Goal: Task Accomplishment & Management: Complete application form

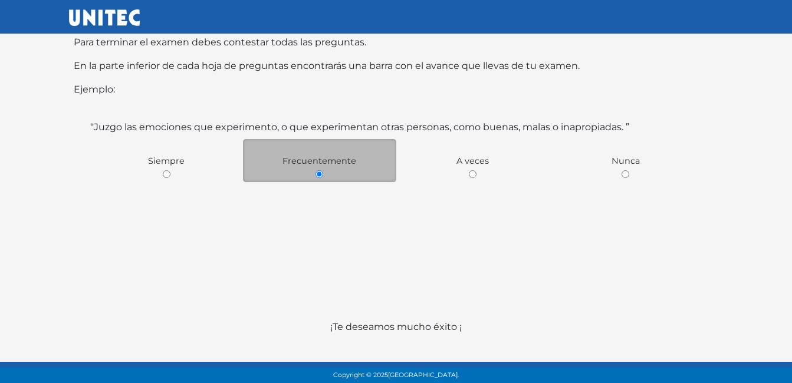
scroll to position [214, 0]
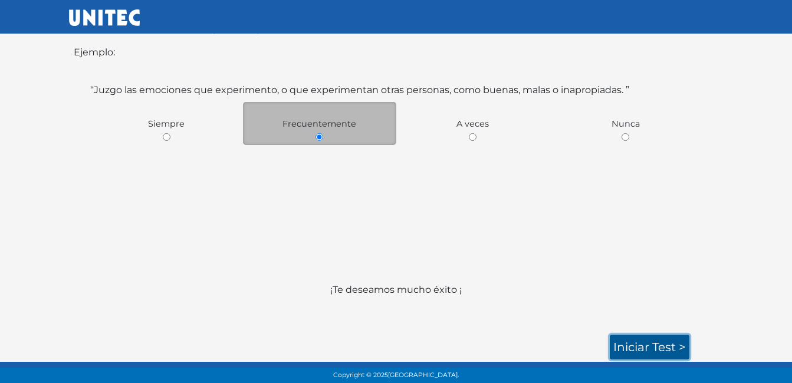
click at [628, 353] on link "Iniciar test >" at bounding box center [650, 347] width 80 height 25
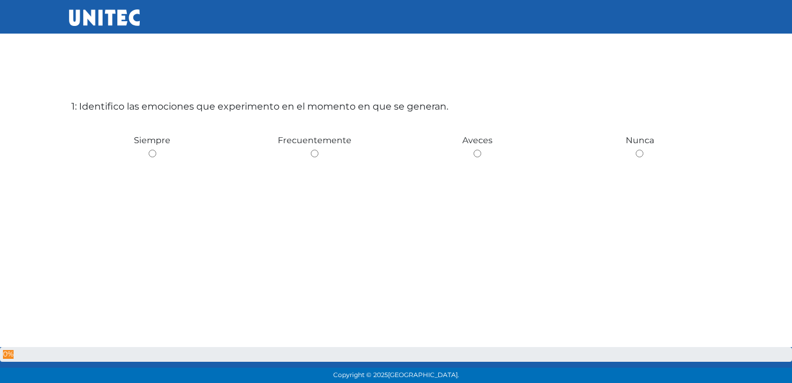
scroll to position [59, 0]
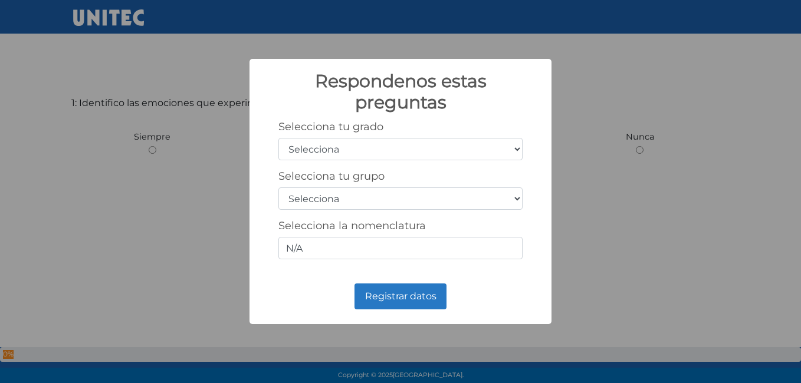
click at [523, 152] on div "Selecciona tu grado Selecciona 1er grado 2do grado 3er grado 4to grado 5to grad…" at bounding box center [400, 194] width 278 height 149
click at [515, 147] on select "Selecciona 1er grado 2do grado 3er grado 4to grado 5to grado 6to grado" at bounding box center [400, 149] width 244 height 22
click at [517, 200] on select "Selecciona A B C D E F G H I J K L M N O P Q R S T U V W X Y Z" at bounding box center [400, 199] width 244 height 22
click at [591, 211] on div "Respondenos estas preguntas × Selecciona tu grado Selecciona 1er grado 2do grad…" at bounding box center [400, 191] width 801 height 383
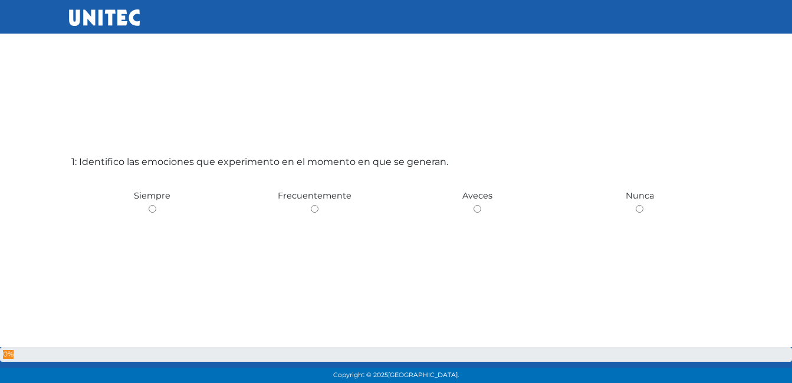
scroll to position [59, 0]
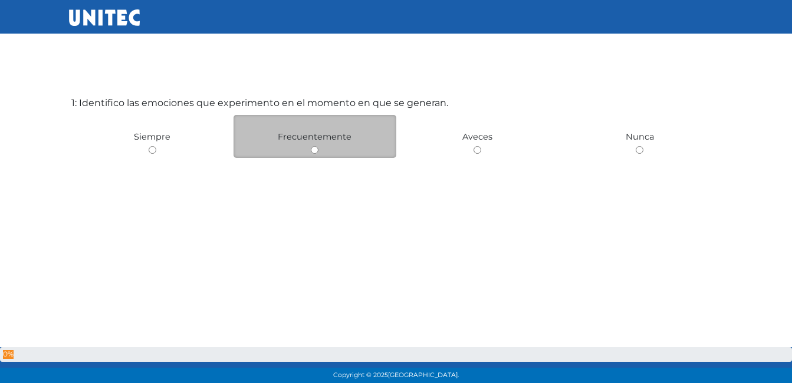
click at [312, 150] on input "radio" at bounding box center [315, 150] width 8 height 8
radio input "true"
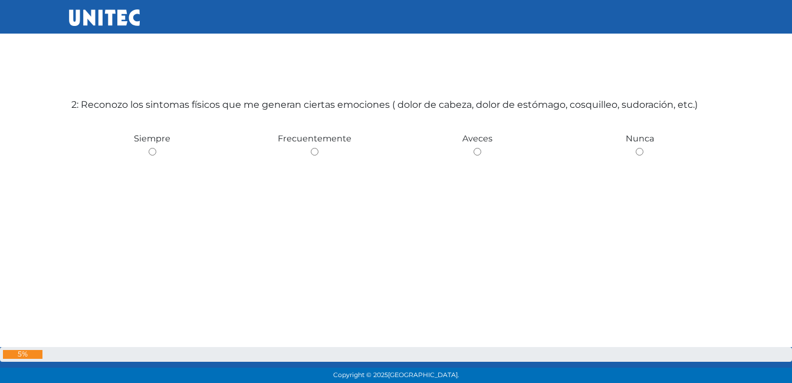
scroll to position [442, 0]
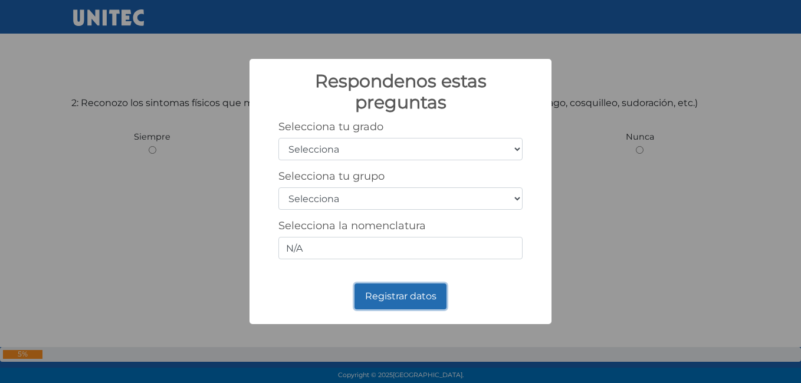
click at [402, 295] on button "Registrar datos" at bounding box center [400, 297] width 92 height 26
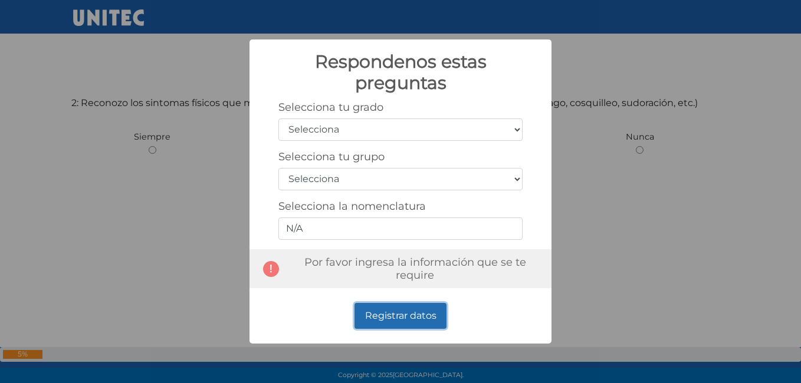
click at [384, 318] on button "Registrar datos" at bounding box center [400, 316] width 92 height 26
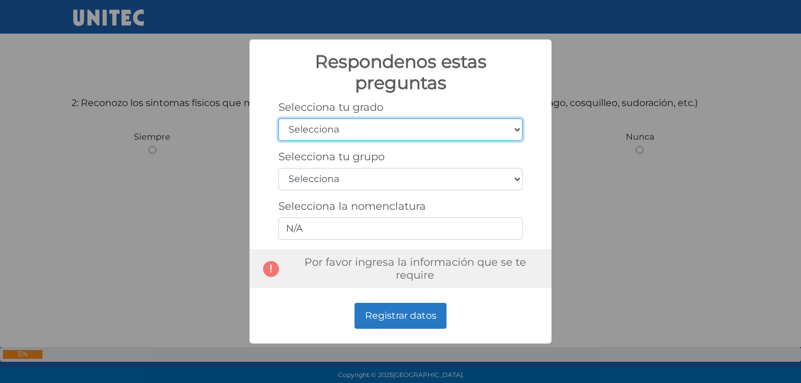
click at [523, 130] on select "Selecciona 1er grado 2do grado 3er grado 4to grado 5to grado 6to grado" at bounding box center [400, 130] width 244 height 22
click at [278, 119] on select "Selecciona 1er grado 2do grado 3er grado 4to grado 5to grado 6to grado" at bounding box center [400, 130] width 244 height 22
click at [514, 133] on select "Selecciona 1er grado 2do grado 3er grado 4to grado 5to grado 6to grado" at bounding box center [400, 130] width 244 height 22
select select "6"
click at [278, 119] on select "Selecciona 1er grado 2do grado 3er grado 4to grado 5to grado 6to grado" at bounding box center [400, 130] width 244 height 22
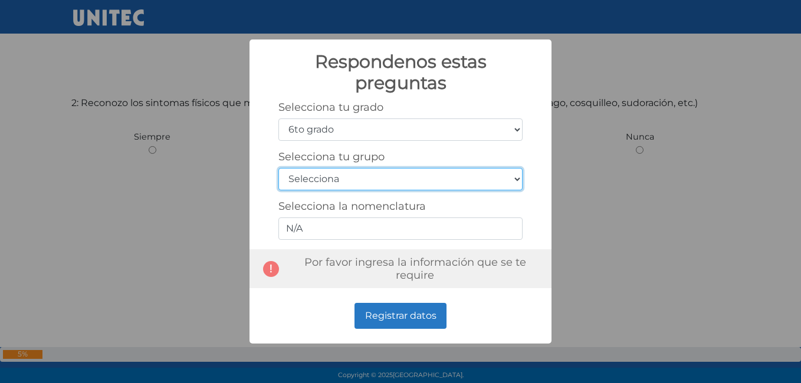
click at [475, 183] on select "Selecciona A B C D E F G H I J K L M N O P Q R S T U V W X Y Z" at bounding box center [400, 179] width 244 height 22
select select "a"
click at [278, 168] on select "Selecciona A B C D E F G H I J K L M N O P Q R S T U V W X Y Z" at bounding box center [400, 179] width 244 height 22
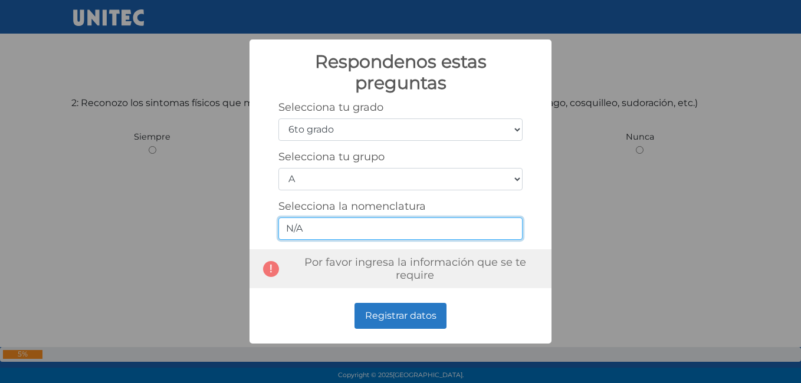
click at [438, 227] on input "N/A" at bounding box center [400, 229] width 244 height 22
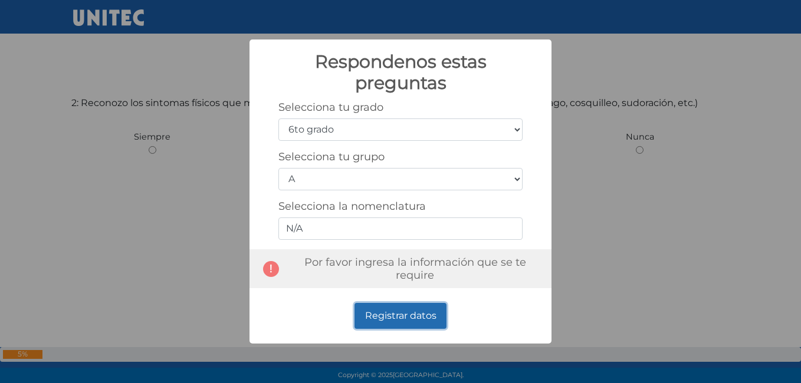
click at [432, 312] on button "Registrar datos" at bounding box center [400, 316] width 92 height 26
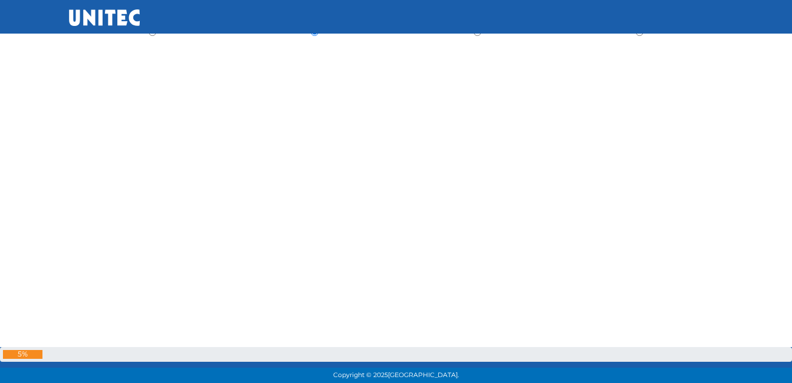
scroll to position [354, 0]
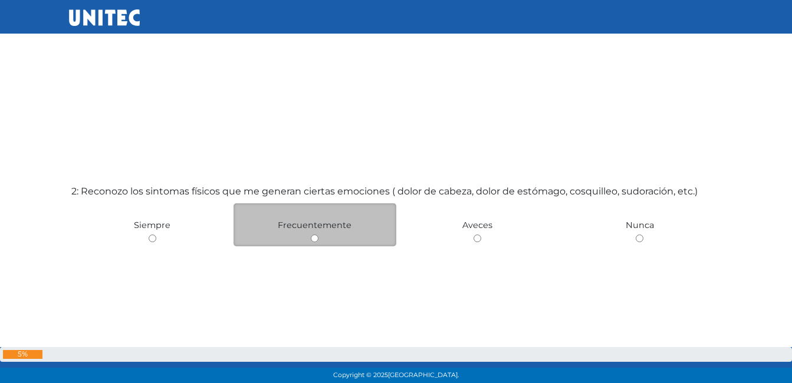
click at [311, 238] on input "radio" at bounding box center [315, 239] width 8 height 8
radio input "true"
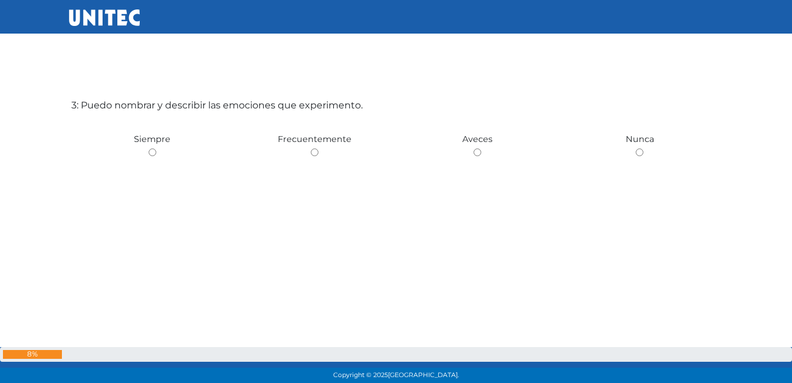
scroll to position [826, 0]
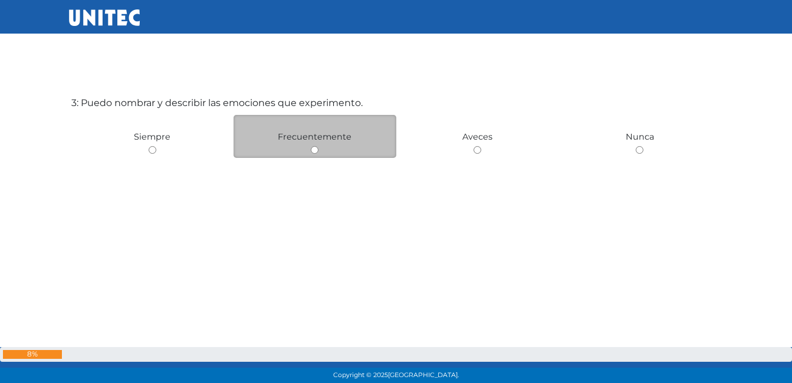
click at [313, 154] on div "Frecuentemente" at bounding box center [315, 136] width 163 height 43
click at [316, 150] on input "radio" at bounding box center [315, 150] width 8 height 8
radio input "true"
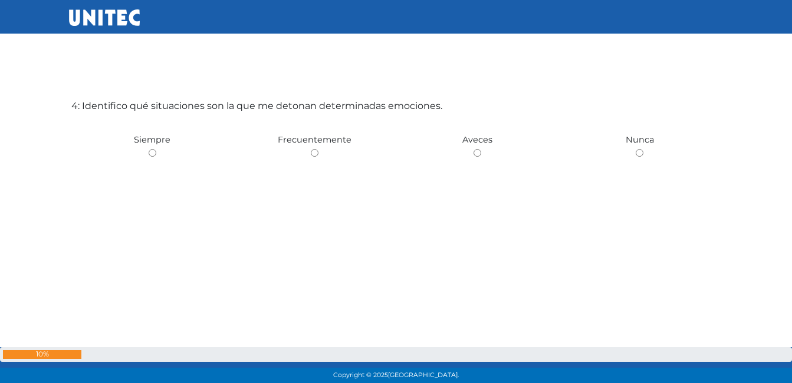
scroll to position [1209, 0]
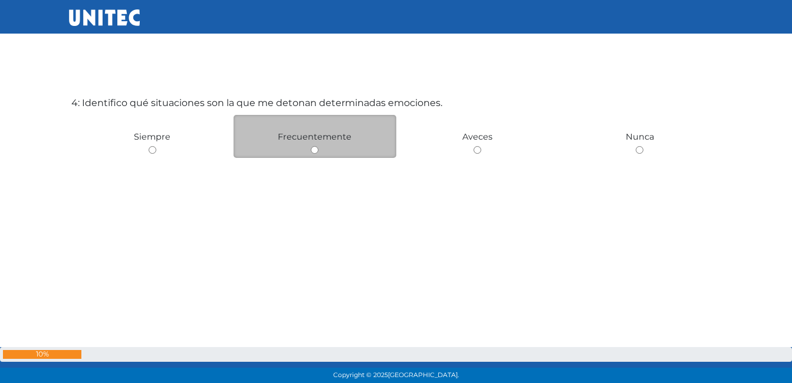
click at [316, 151] on input "radio" at bounding box center [315, 150] width 8 height 8
radio input "true"
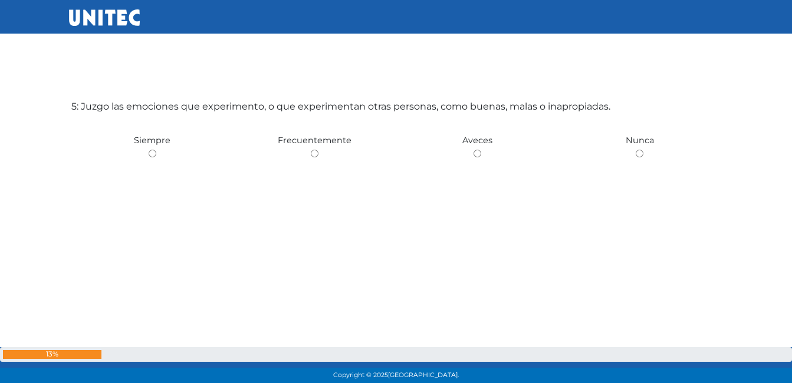
scroll to position [1592, 0]
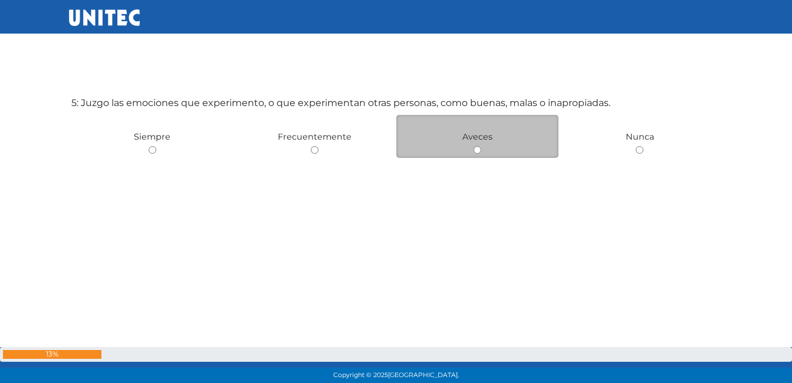
click at [475, 153] on input "radio" at bounding box center [478, 150] width 8 height 8
radio input "true"
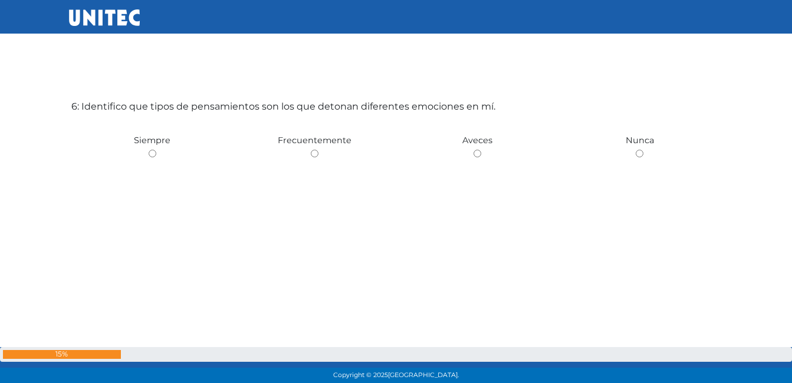
scroll to position [1976, 0]
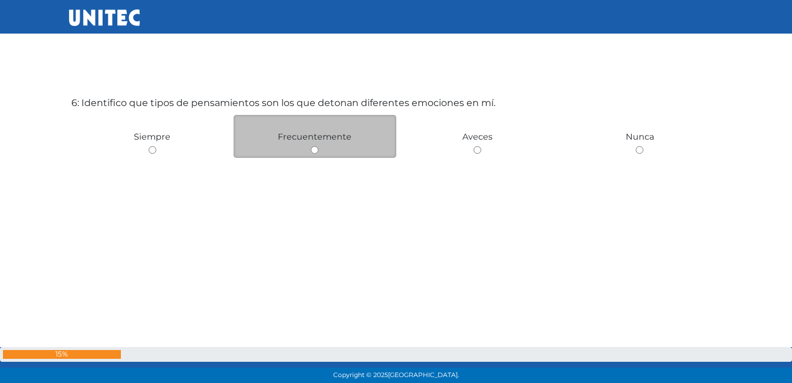
click at [309, 148] on div "Frecuentemente" at bounding box center [315, 136] width 163 height 43
click at [314, 151] on input "radio" at bounding box center [315, 150] width 8 height 8
radio input "true"
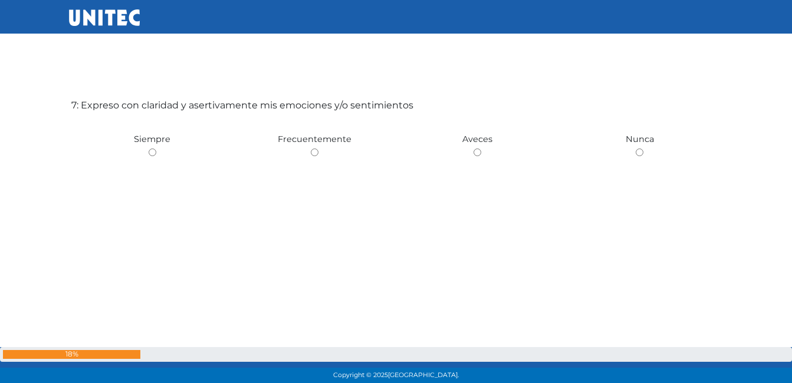
scroll to position [2359, 0]
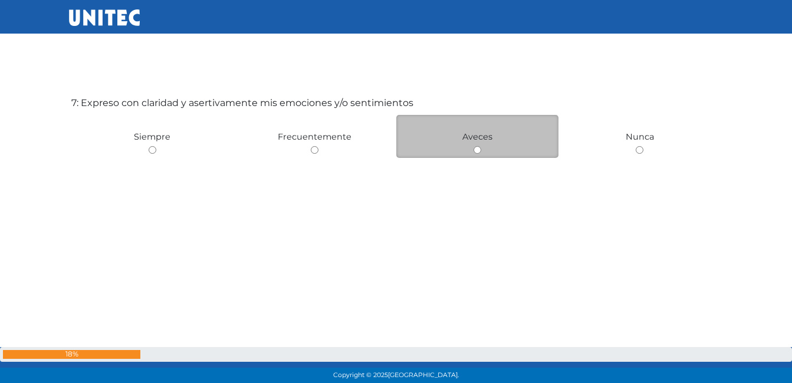
click at [482, 153] on div "Aveces" at bounding box center [477, 136] width 163 height 43
click at [478, 149] on input "radio" at bounding box center [478, 150] width 8 height 8
radio input "true"
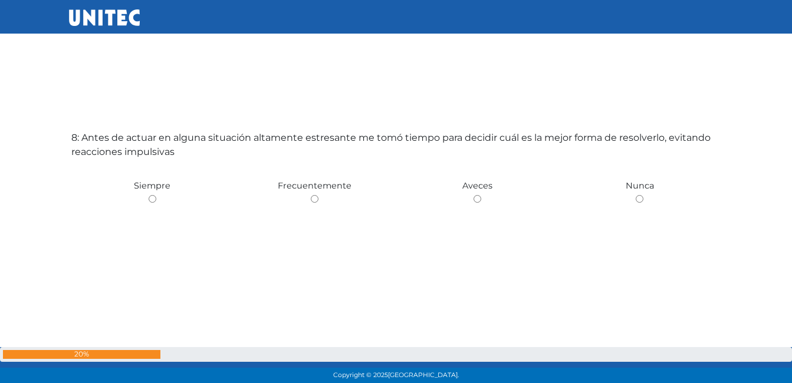
scroll to position [2743, 0]
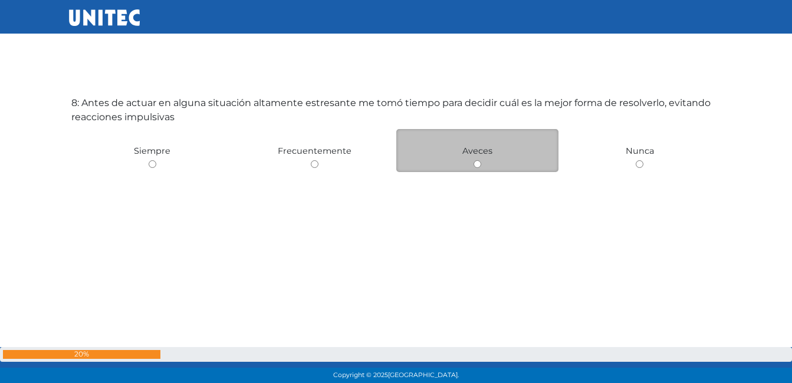
click at [478, 163] on input "radio" at bounding box center [478, 164] width 8 height 8
radio input "true"
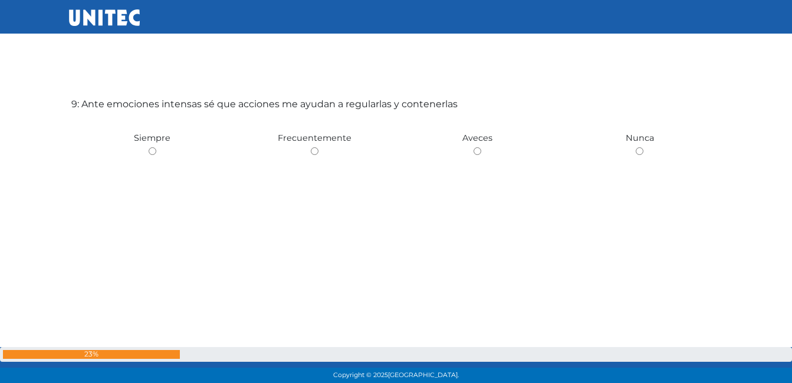
scroll to position [3126, 0]
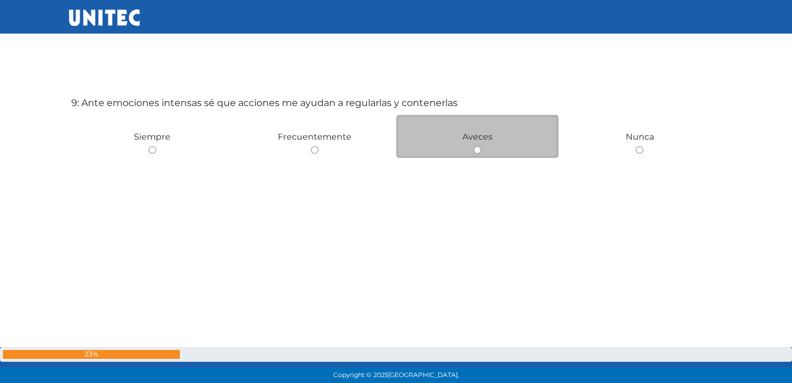
click at [474, 150] on input "radio" at bounding box center [478, 150] width 8 height 8
radio input "true"
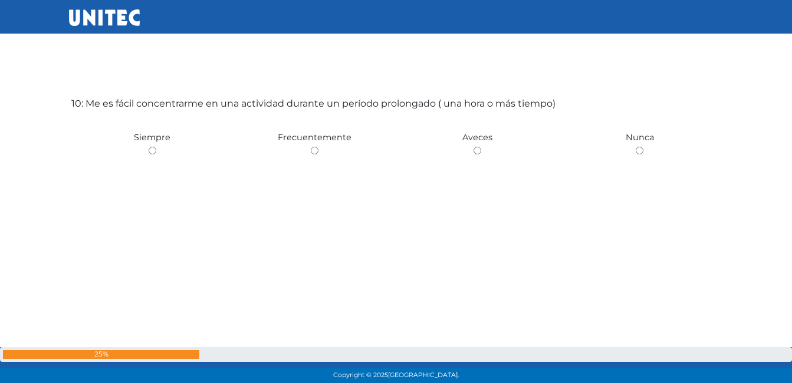
scroll to position [3509, 0]
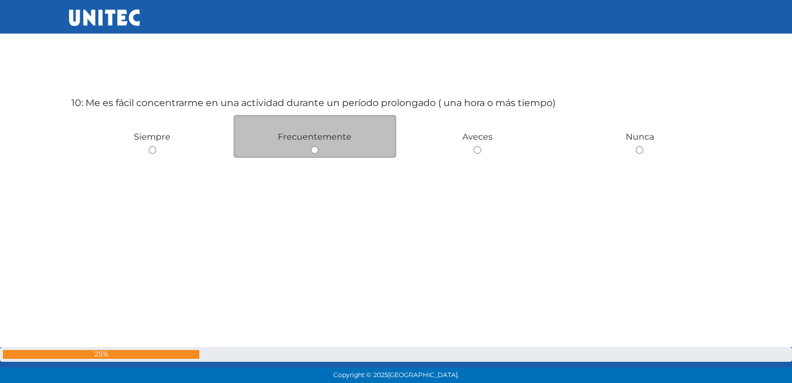
click at [316, 148] on input "radio" at bounding box center [315, 150] width 8 height 8
radio input "true"
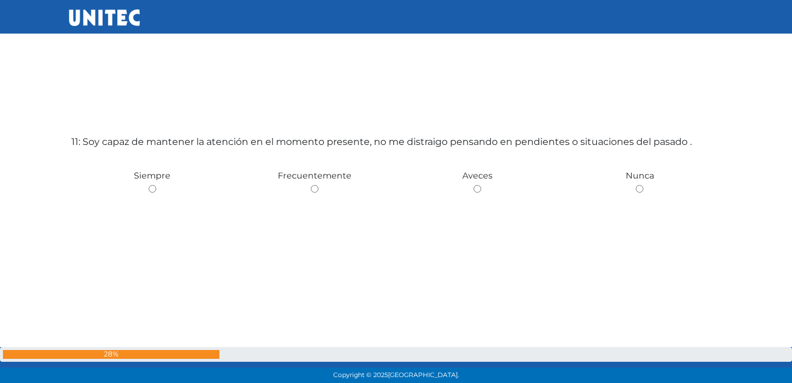
scroll to position [3893, 0]
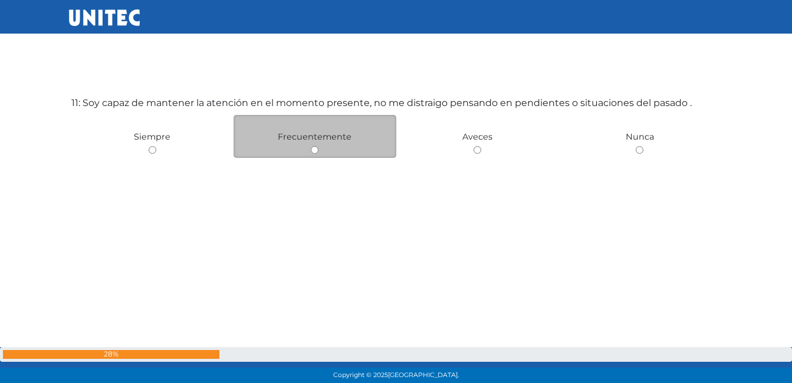
click at [316, 153] on input "radio" at bounding box center [315, 150] width 8 height 8
radio input "true"
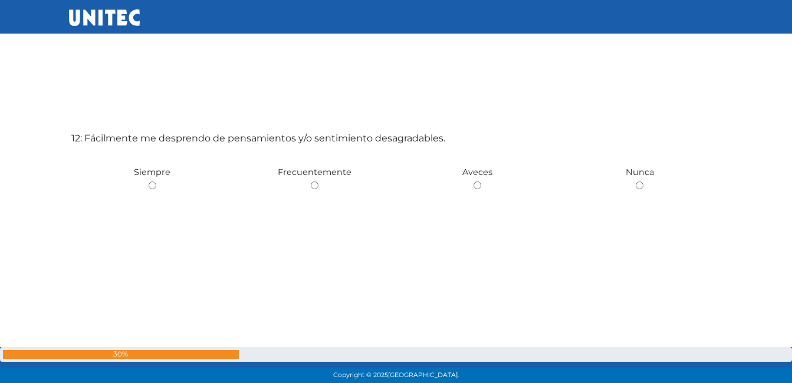
scroll to position [4276, 0]
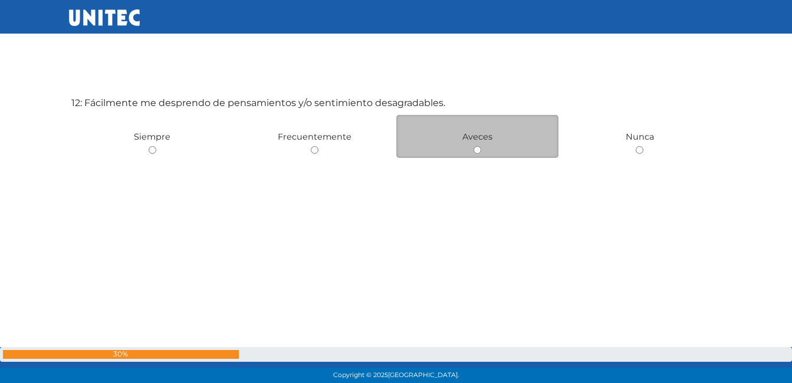
click at [476, 148] on input "radio" at bounding box center [478, 150] width 8 height 8
radio input "true"
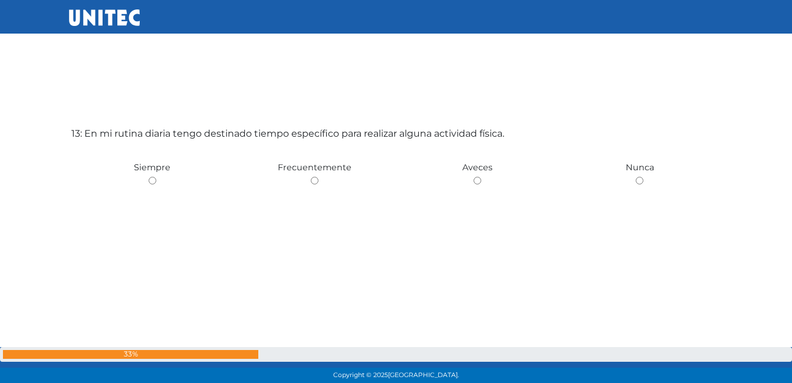
scroll to position [4659, 0]
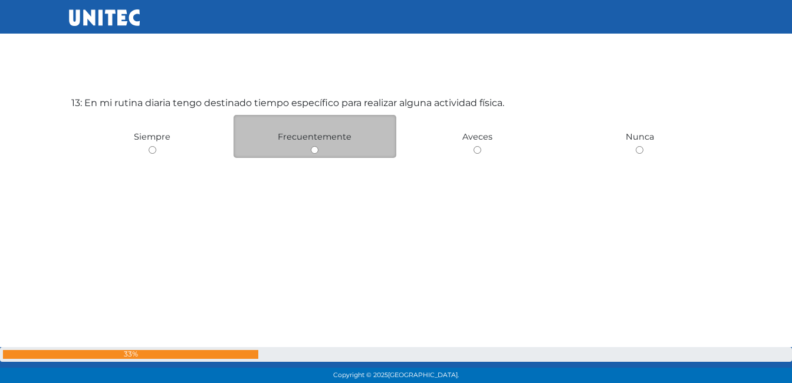
click at [314, 149] on input "radio" at bounding box center [315, 150] width 8 height 8
radio input "true"
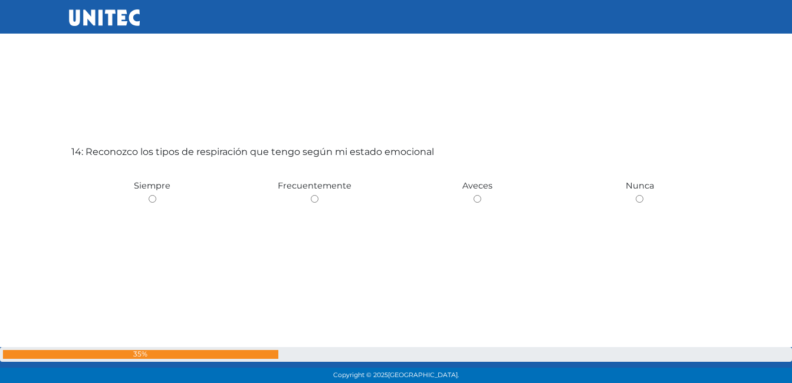
scroll to position [5043, 0]
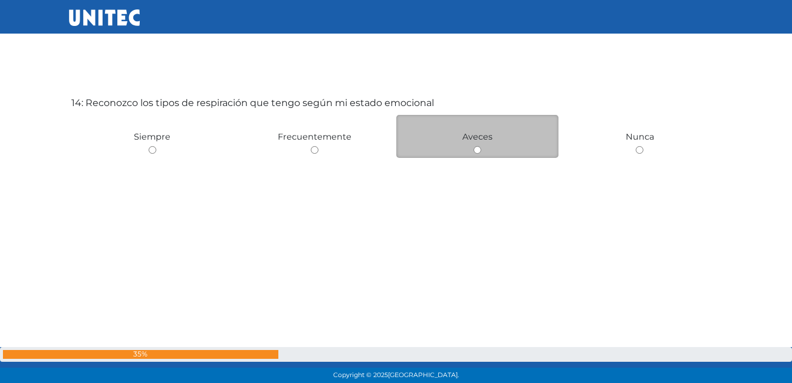
click at [478, 151] on input "radio" at bounding box center [478, 150] width 8 height 8
radio input "true"
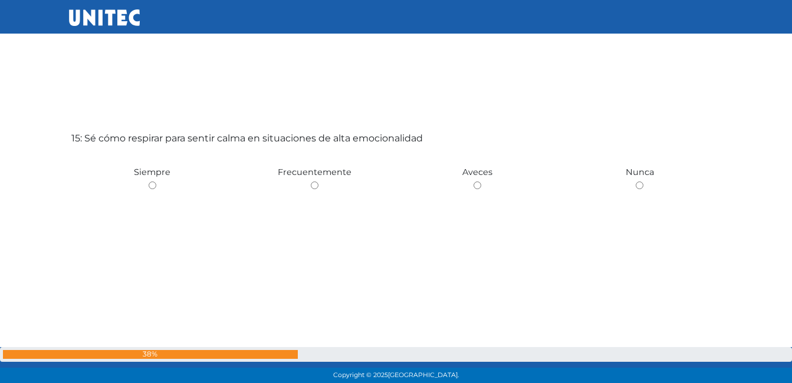
scroll to position [5426, 0]
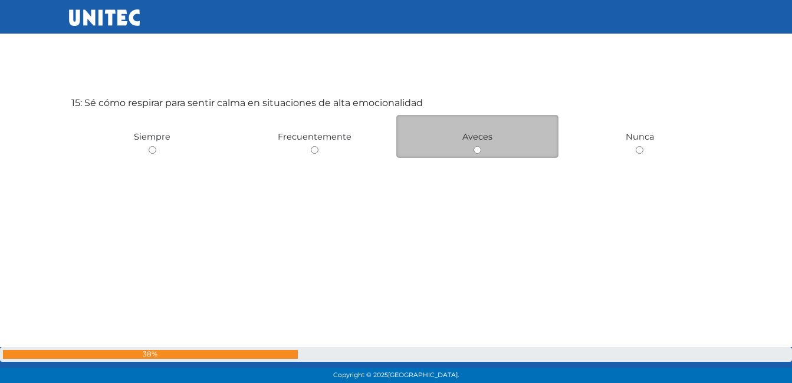
click at [476, 152] on input "radio" at bounding box center [478, 150] width 8 height 8
radio input "true"
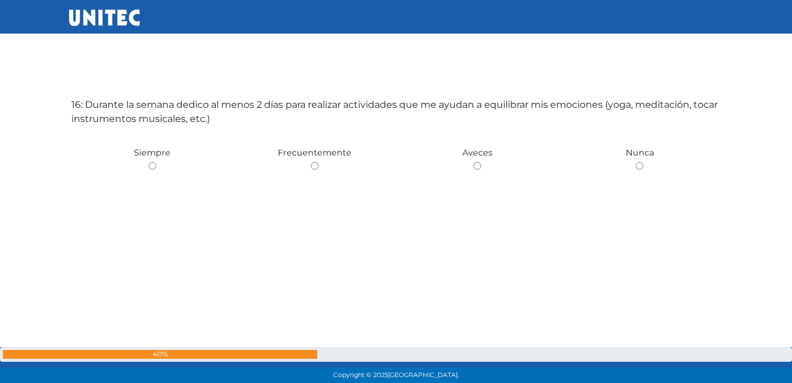
scroll to position [5810, 0]
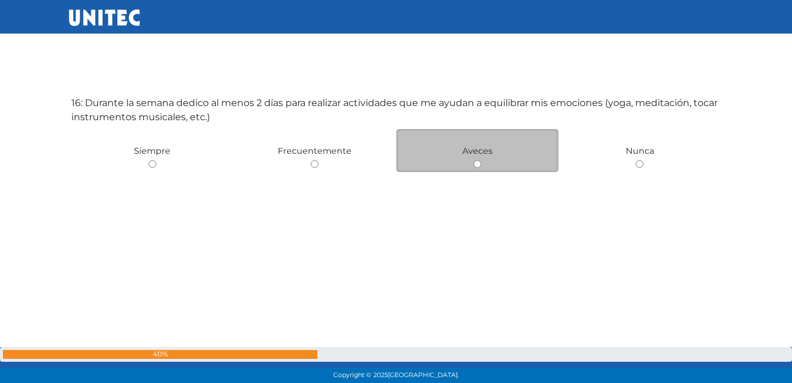
click at [477, 163] on input "radio" at bounding box center [478, 164] width 8 height 8
radio input "true"
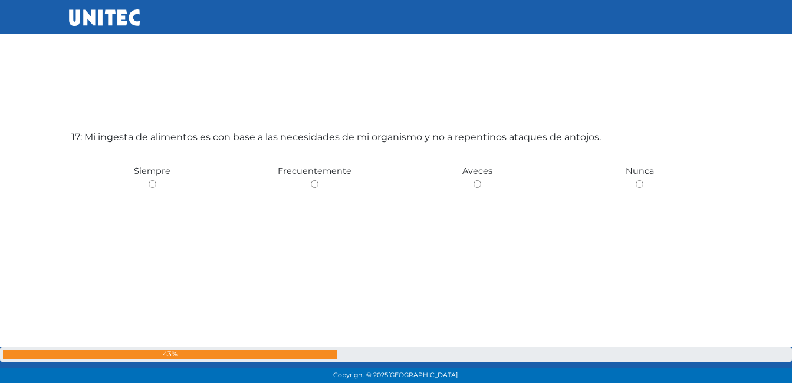
scroll to position [6193, 0]
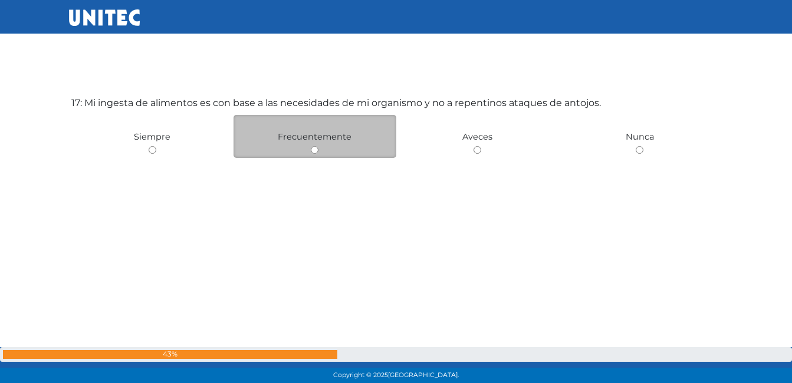
click at [313, 150] on input "radio" at bounding box center [315, 150] width 8 height 8
radio input "true"
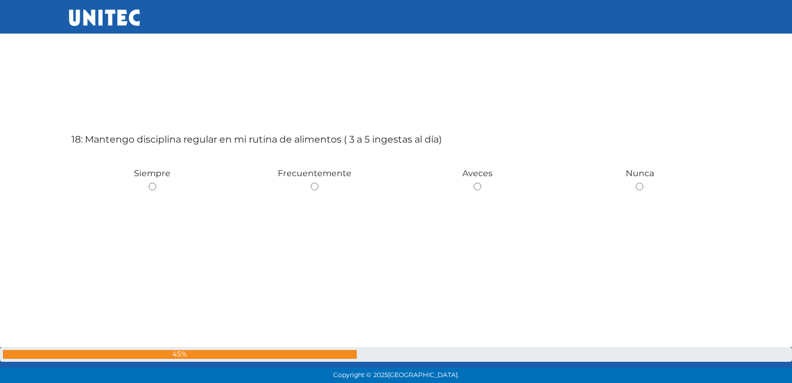
scroll to position [6576, 0]
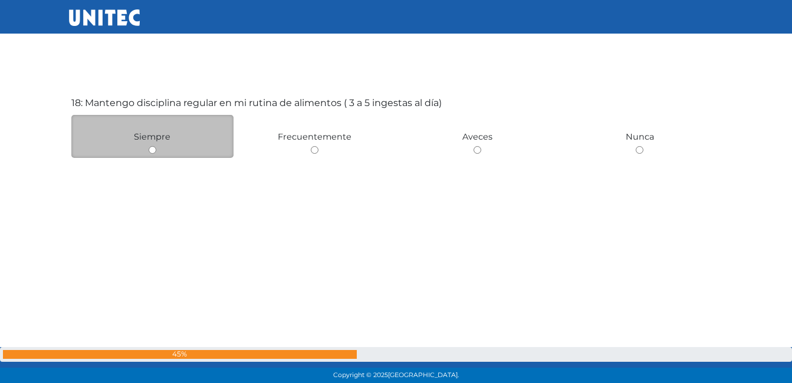
click at [150, 150] on input "radio" at bounding box center [153, 150] width 8 height 8
radio input "true"
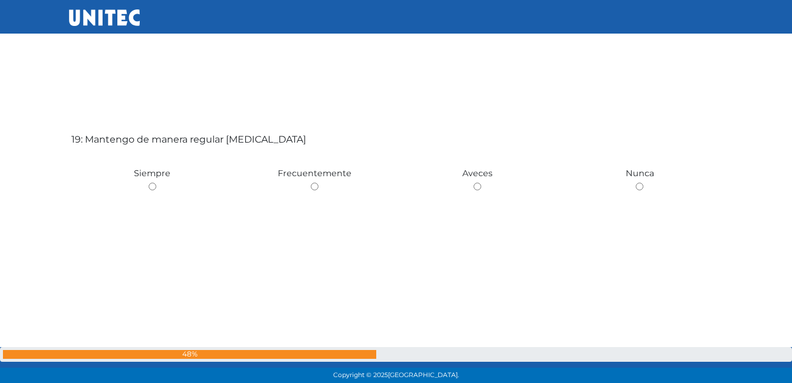
scroll to position [6960, 0]
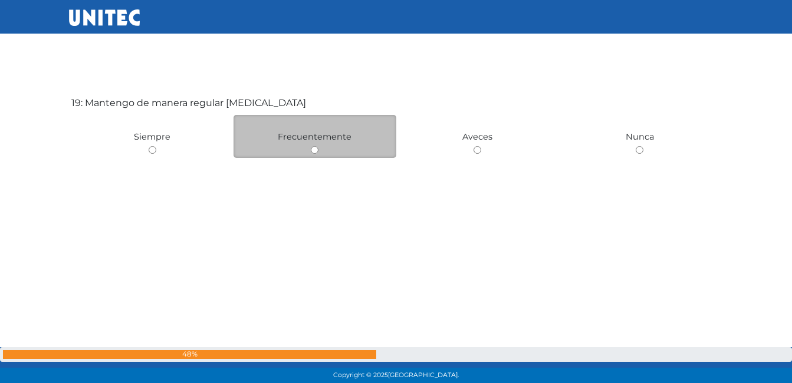
click at [315, 149] on input "radio" at bounding box center [315, 150] width 8 height 8
radio input "true"
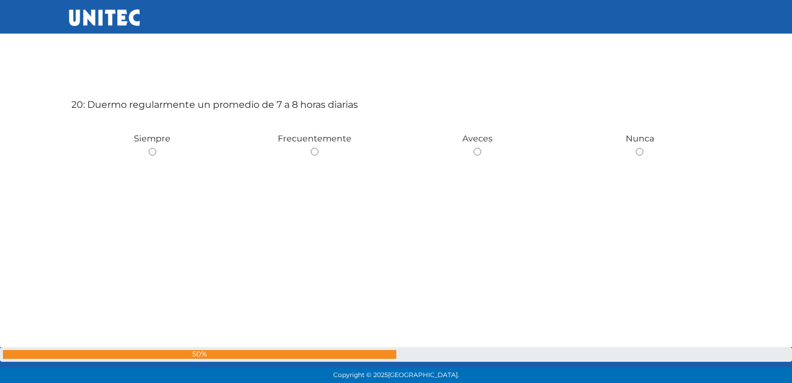
scroll to position [7343, 0]
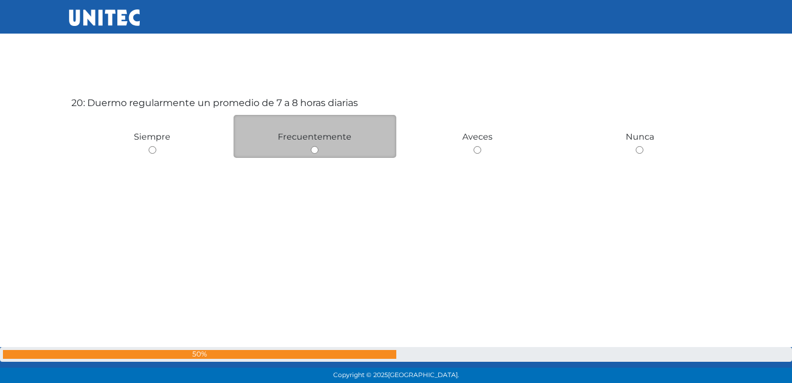
click at [317, 152] on input "radio" at bounding box center [315, 150] width 8 height 8
radio input "true"
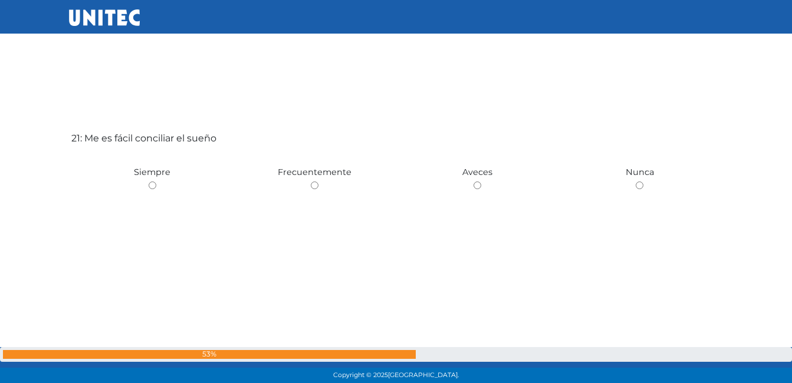
scroll to position [7726, 0]
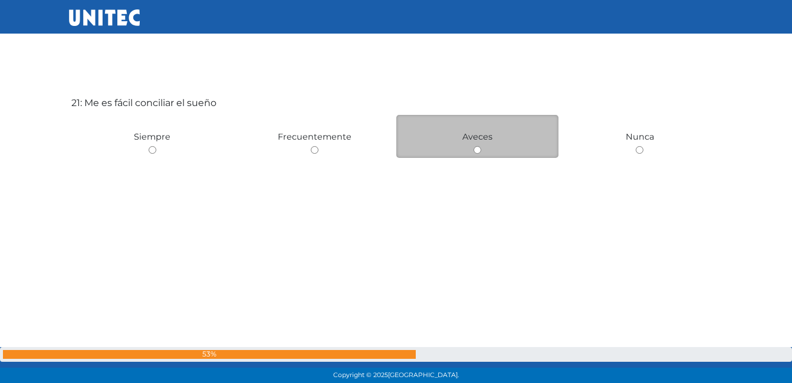
click at [480, 154] on div "Aveces" at bounding box center [477, 136] width 163 height 43
click at [477, 152] on input "radio" at bounding box center [478, 150] width 8 height 8
radio input "true"
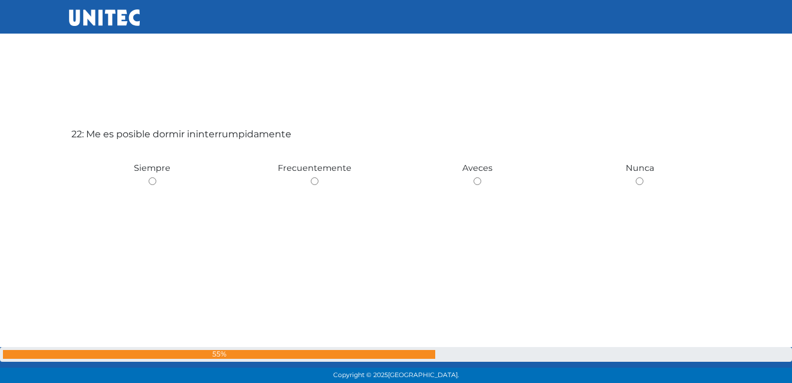
scroll to position [8110, 0]
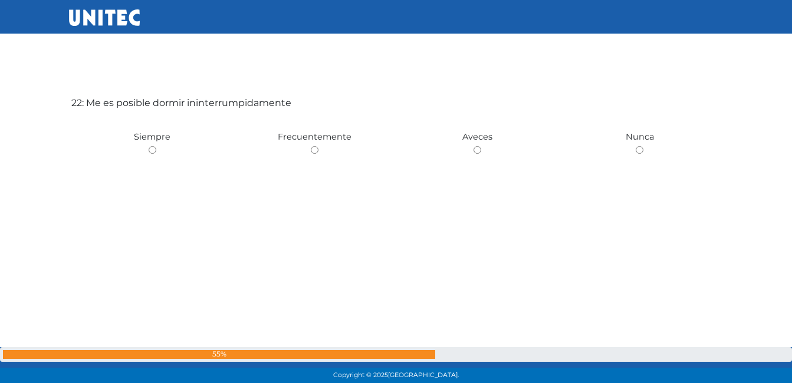
click at [316, 150] on input "radio" at bounding box center [315, 150] width 8 height 8
radio input "true"
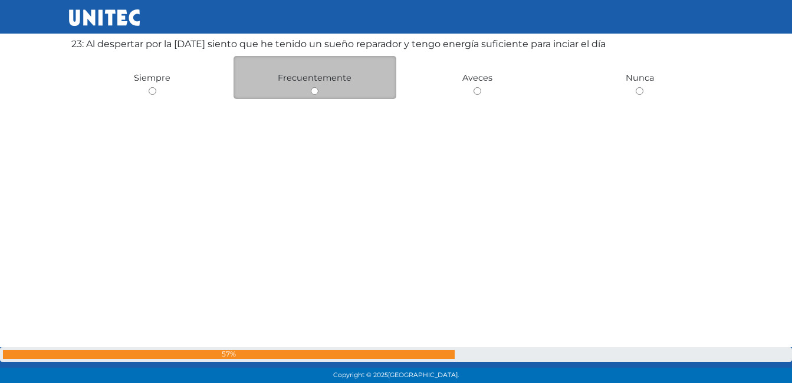
click at [316, 90] on input "radio" at bounding box center [315, 91] width 8 height 8
radio input "true"
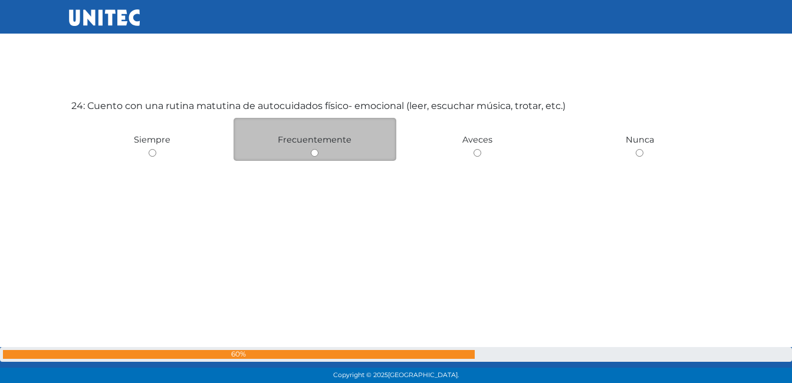
scroll to position [8877, 0]
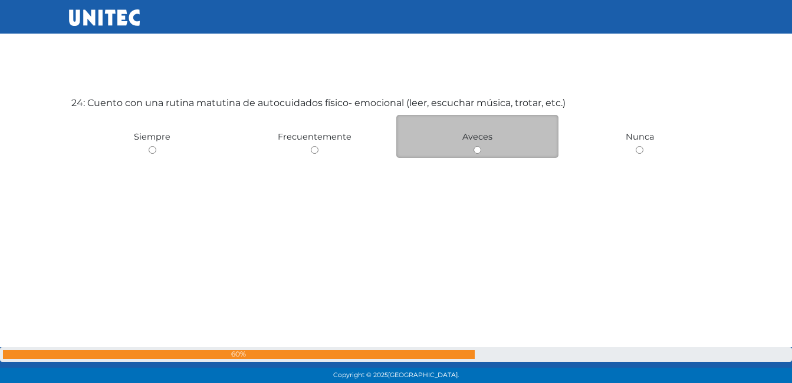
click at [476, 150] on input "radio" at bounding box center [478, 150] width 8 height 8
radio input "true"
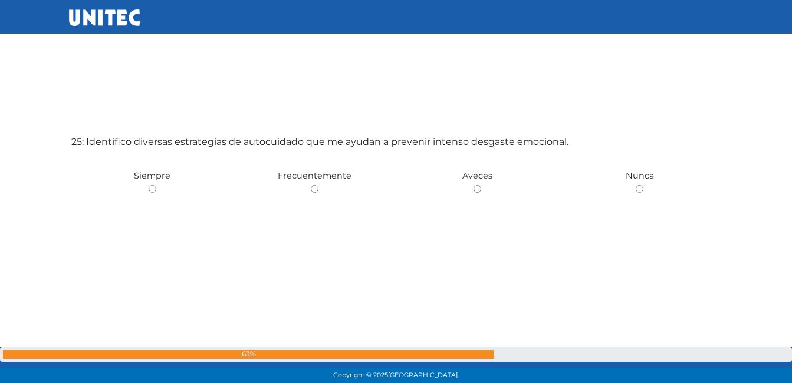
scroll to position [9260, 0]
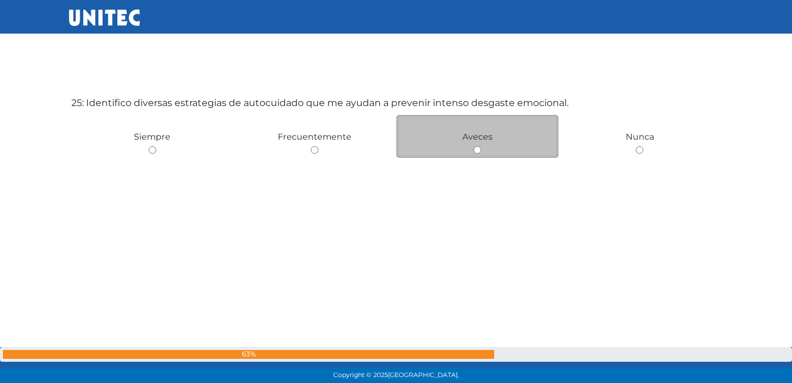
click at [474, 147] on input "radio" at bounding box center [478, 150] width 8 height 8
radio input "true"
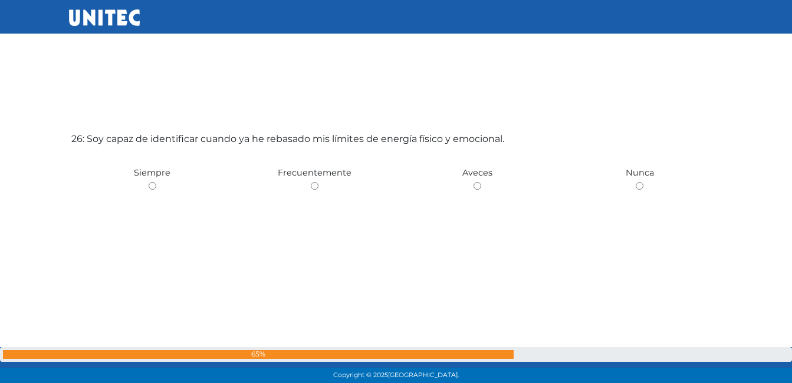
scroll to position [9643, 0]
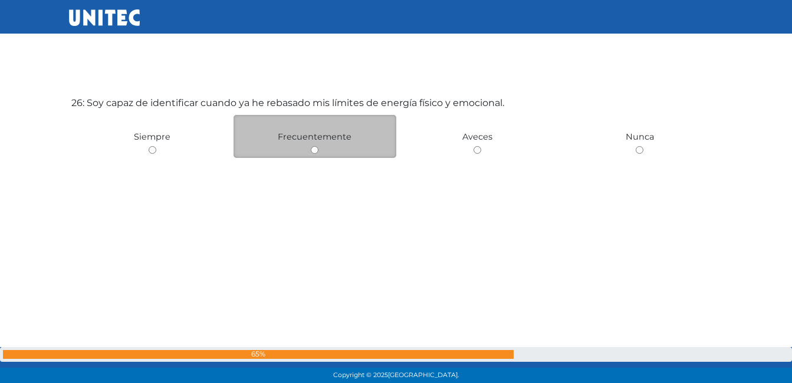
click at [315, 149] on input "radio" at bounding box center [315, 150] width 8 height 8
radio input "true"
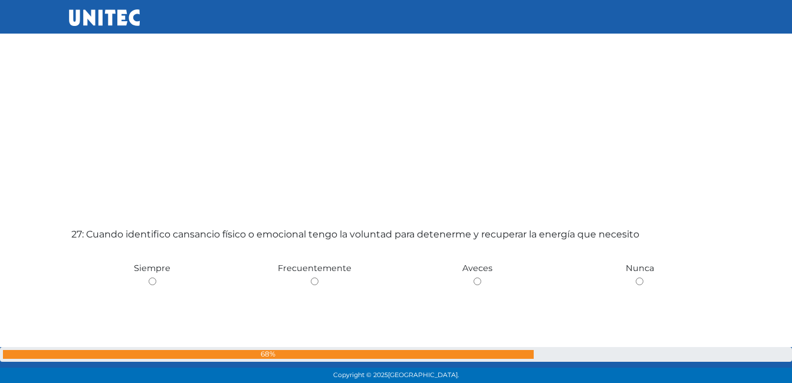
scroll to position [10027, 0]
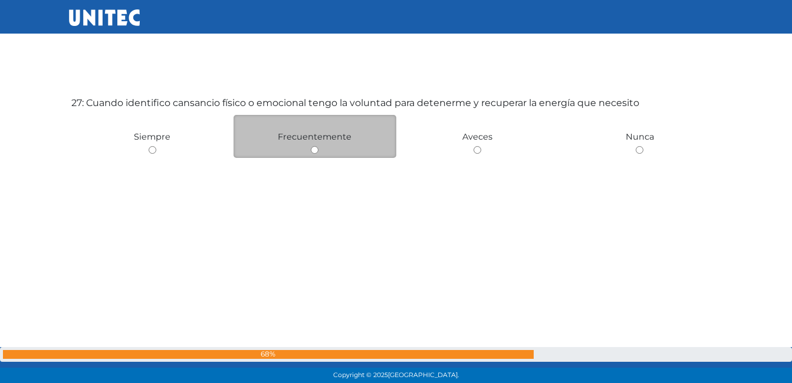
click at [314, 152] on input "radio" at bounding box center [315, 150] width 8 height 8
radio input "true"
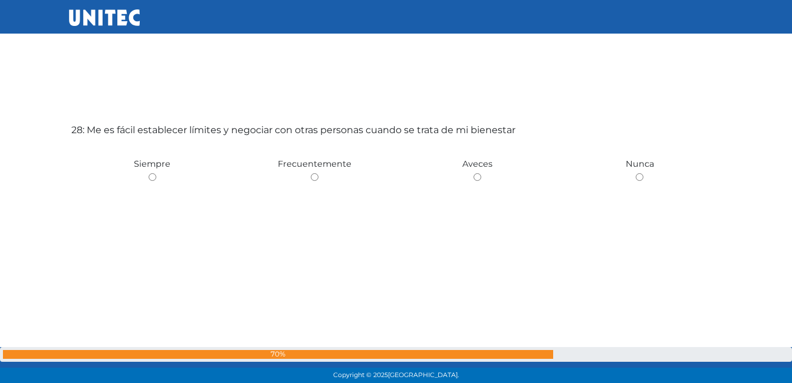
scroll to position [10410, 0]
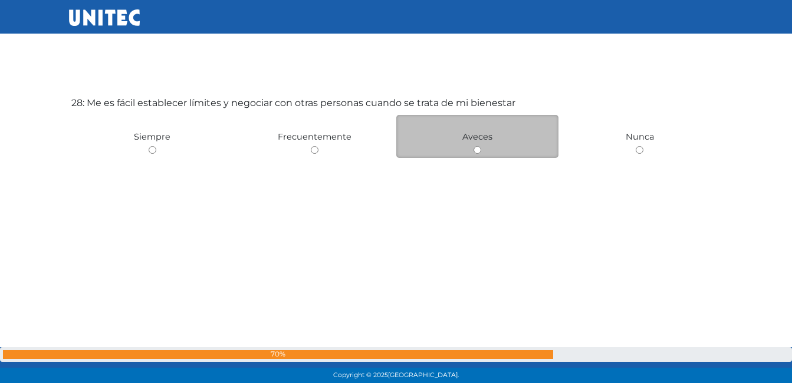
click at [479, 153] on input "radio" at bounding box center [478, 150] width 8 height 8
radio input "true"
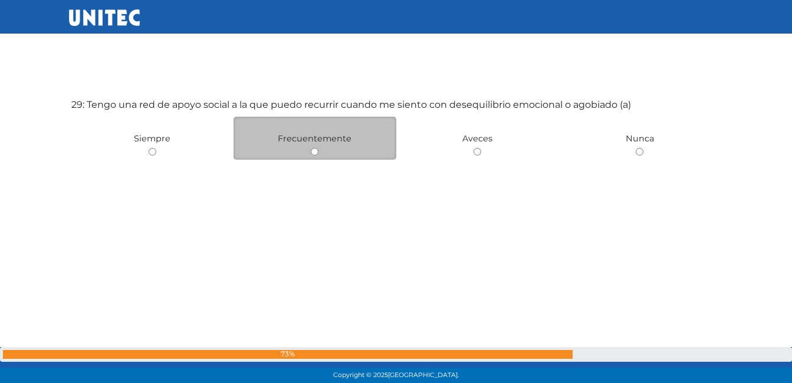
scroll to position [10793, 0]
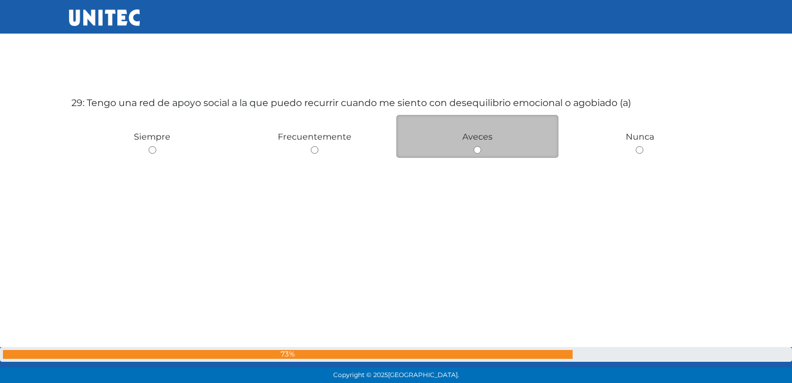
click at [475, 149] on input "radio" at bounding box center [478, 150] width 8 height 8
radio input "true"
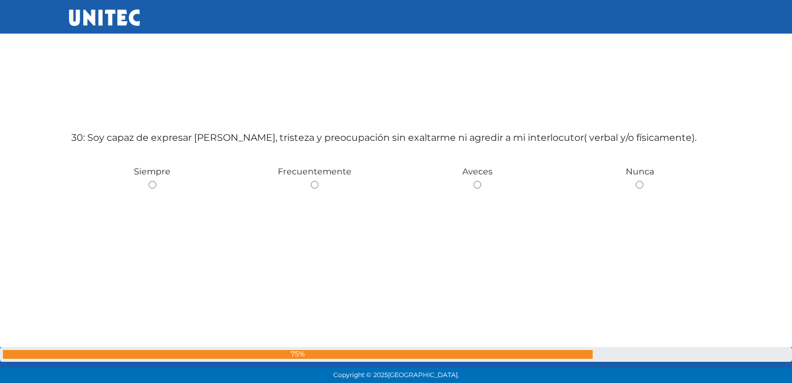
scroll to position [11177, 0]
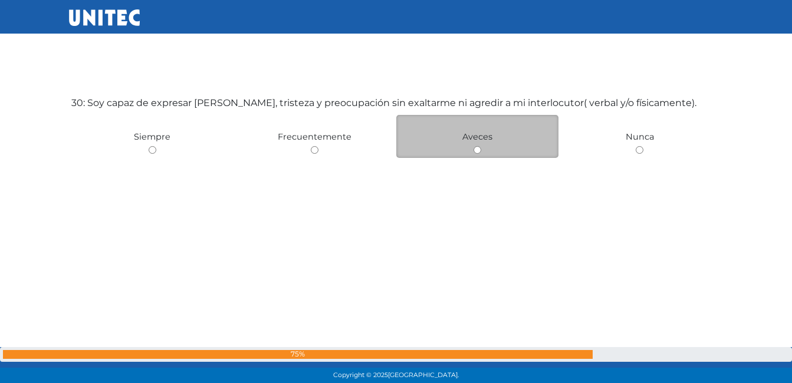
click at [474, 150] on input "radio" at bounding box center [478, 150] width 8 height 8
radio input "true"
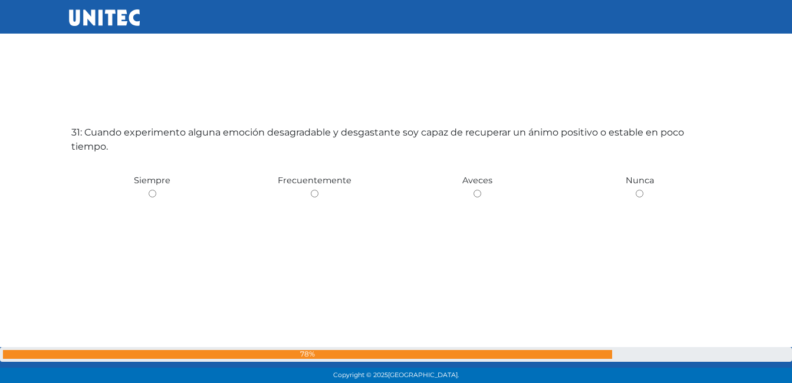
scroll to position [11560, 0]
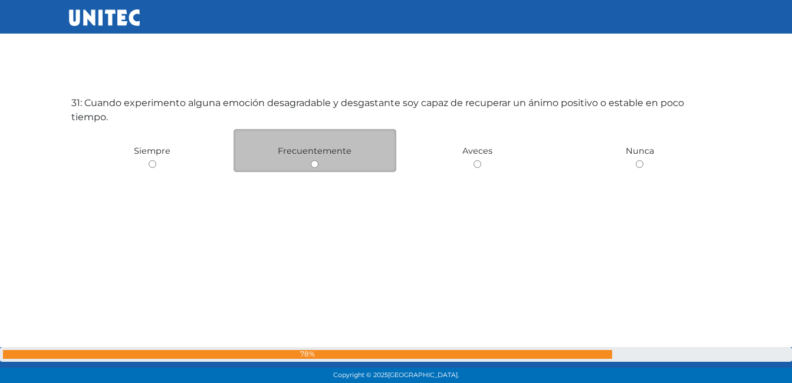
click at [315, 166] on input "radio" at bounding box center [315, 164] width 8 height 8
radio input "true"
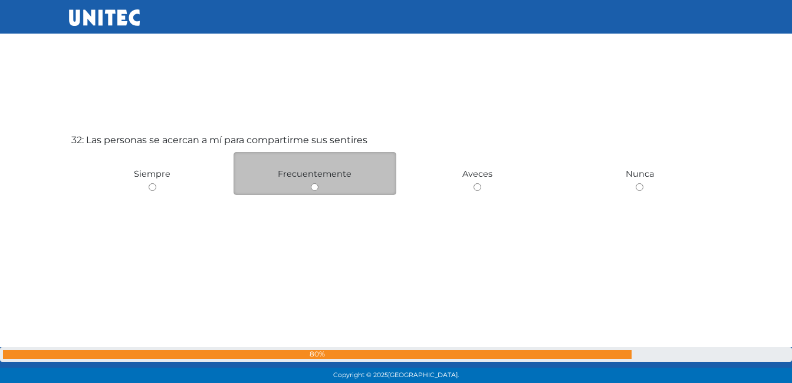
scroll to position [11944, 0]
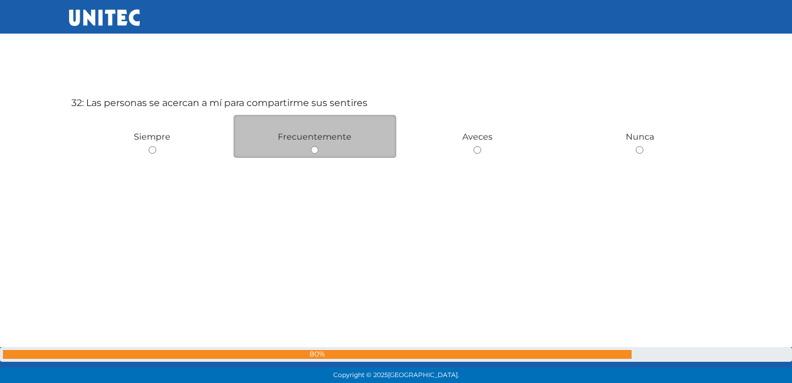
click at [315, 149] on input "radio" at bounding box center [315, 150] width 8 height 8
radio input "true"
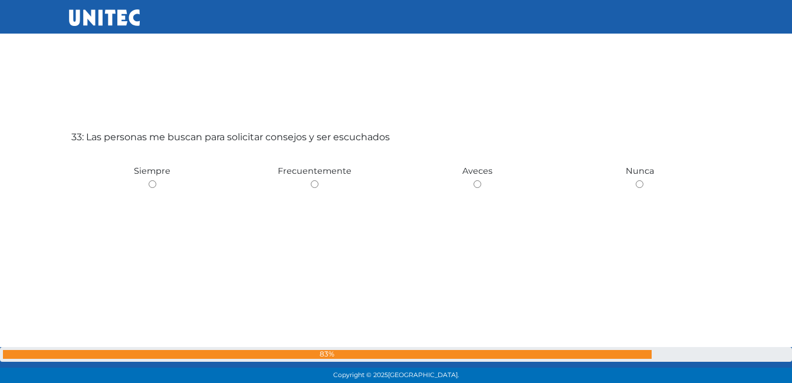
scroll to position [12327, 0]
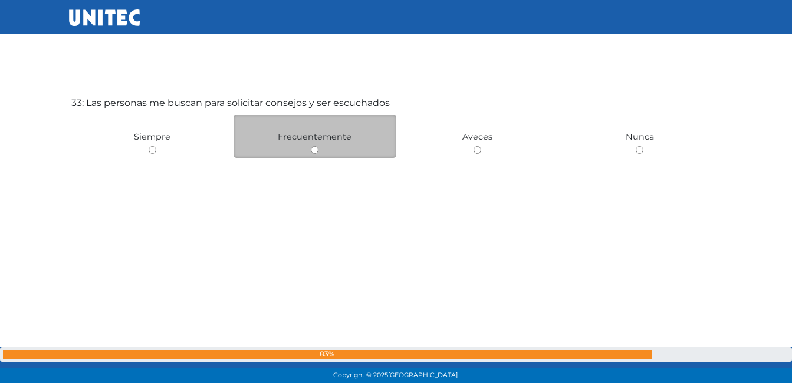
click at [314, 152] on input "radio" at bounding box center [315, 150] width 8 height 8
radio input "true"
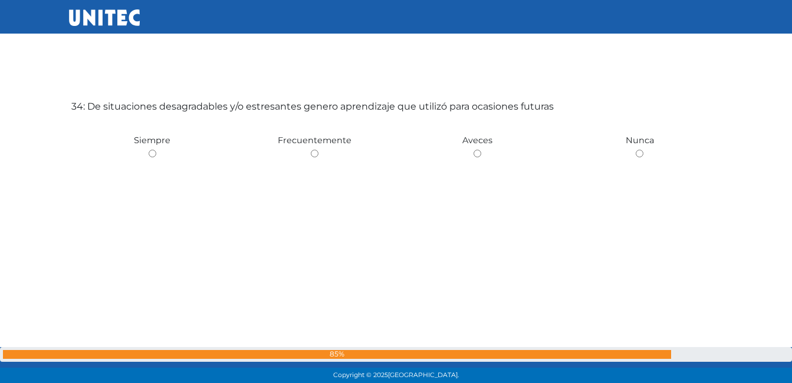
scroll to position [12710, 0]
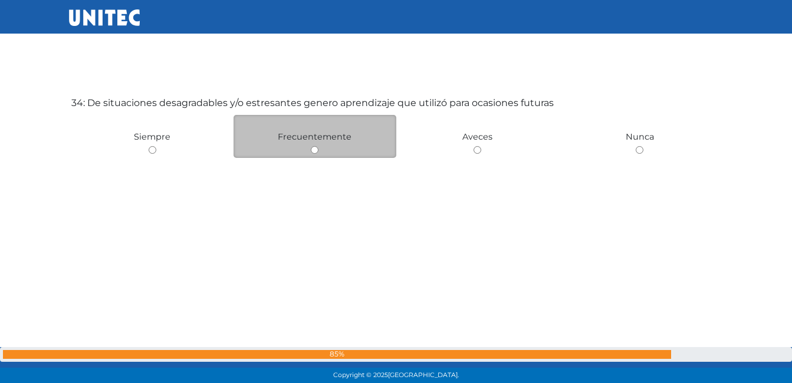
click at [314, 151] on input "radio" at bounding box center [315, 150] width 8 height 8
radio input "true"
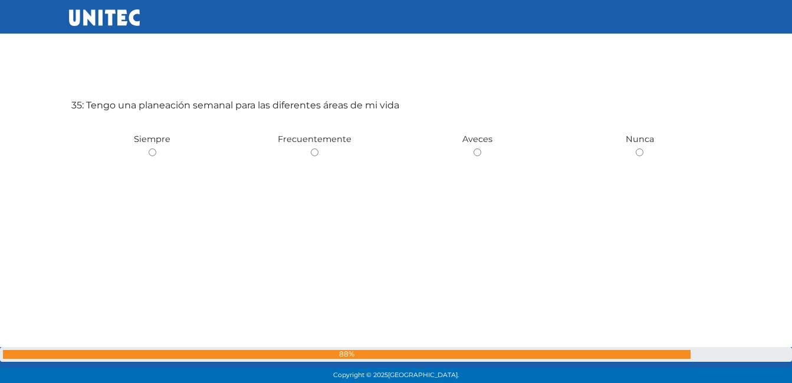
scroll to position [13094, 0]
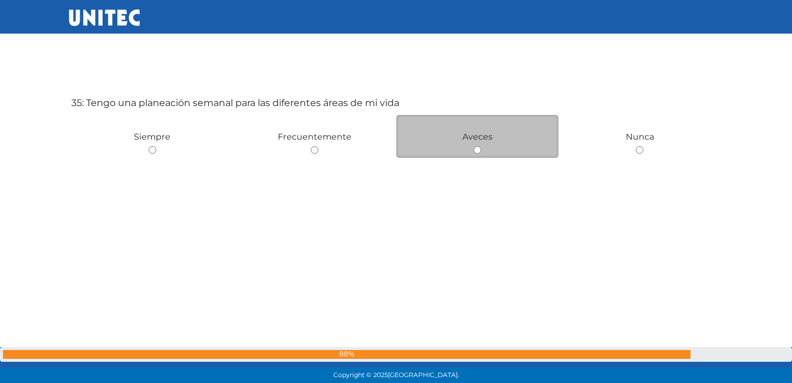
click at [479, 146] on input "radio" at bounding box center [478, 150] width 8 height 8
radio input "true"
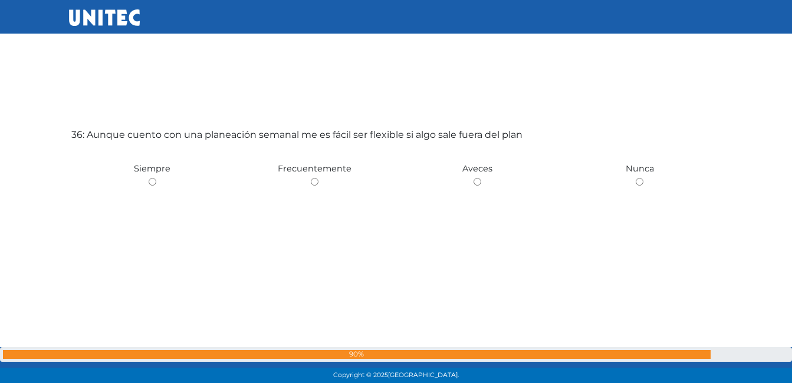
scroll to position [13477, 0]
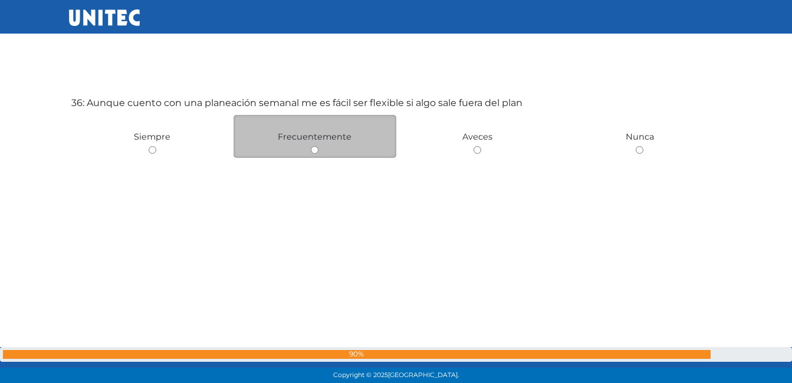
click at [317, 147] on input "radio" at bounding box center [315, 150] width 8 height 8
radio input "true"
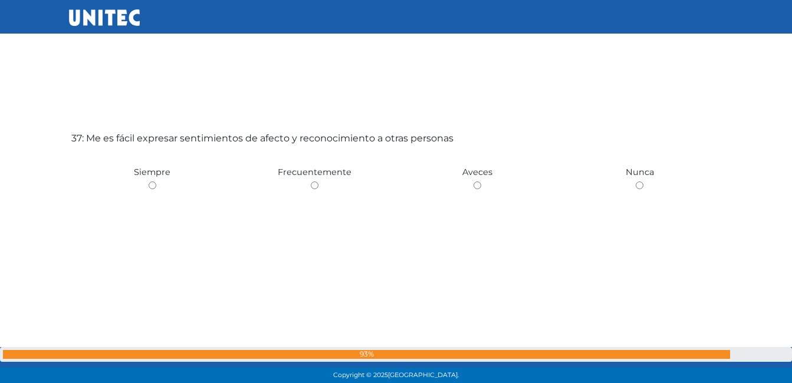
scroll to position [13860, 0]
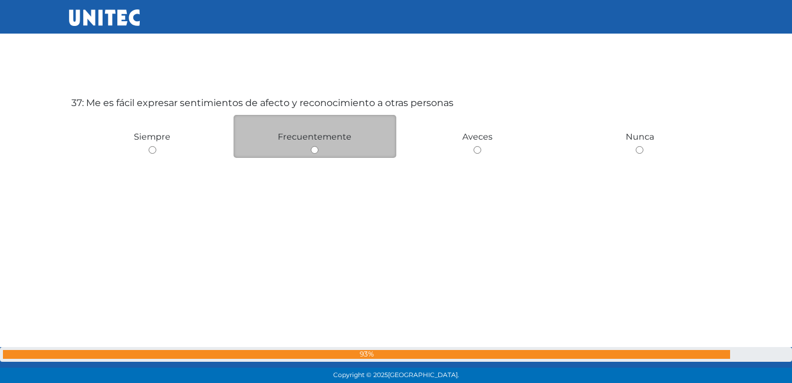
click at [314, 152] on input "radio" at bounding box center [315, 150] width 8 height 8
radio input "true"
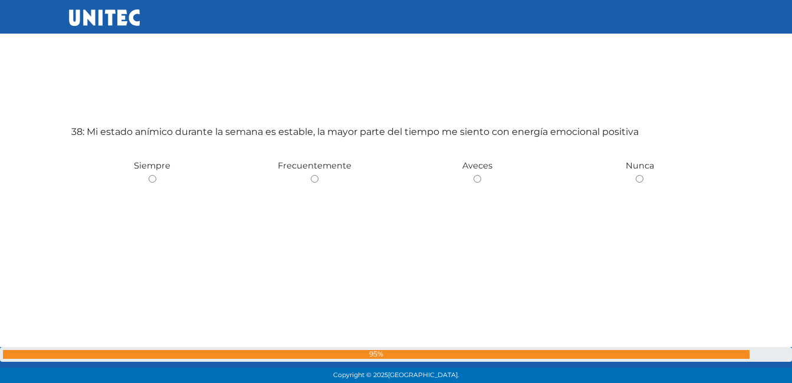
scroll to position [14244, 0]
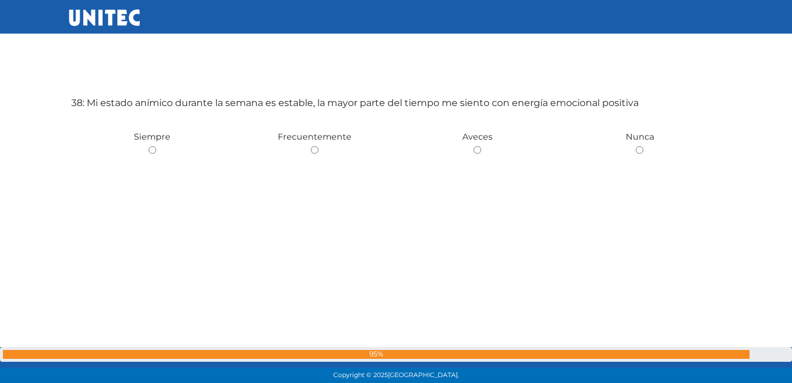
click at [314, 152] on input "radio" at bounding box center [315, 150] width 8 height 8
radio input "true"
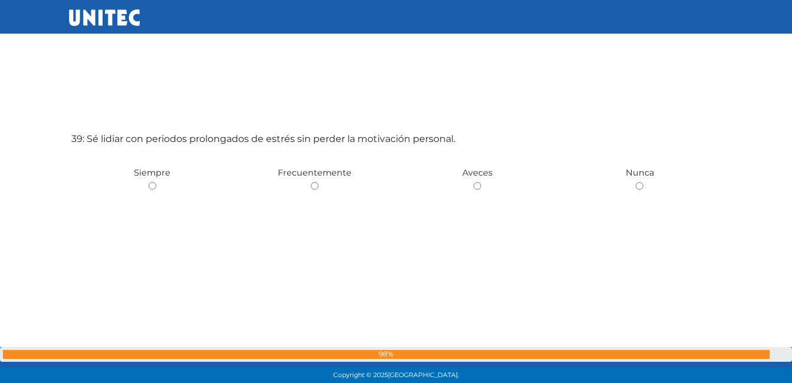
scroll to position [14627, 0]
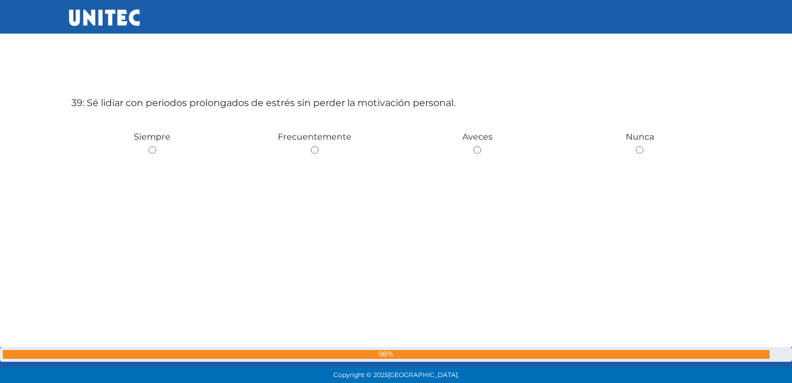
click at [314, 152] on input "radio" at bounding box center [315, 150] width 8 height 8
radio input "true"
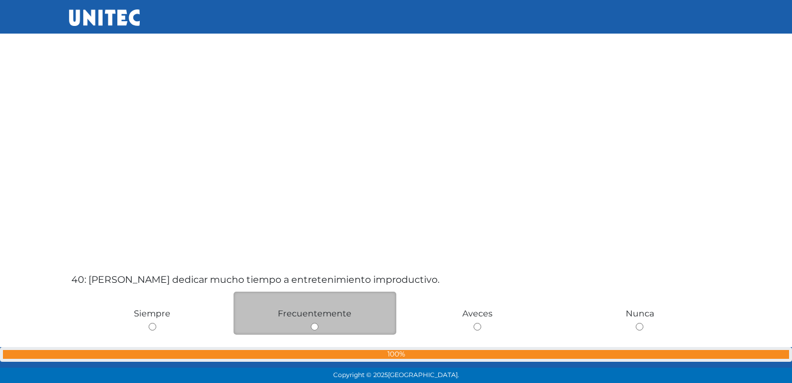
scroll to position [14716, 0]
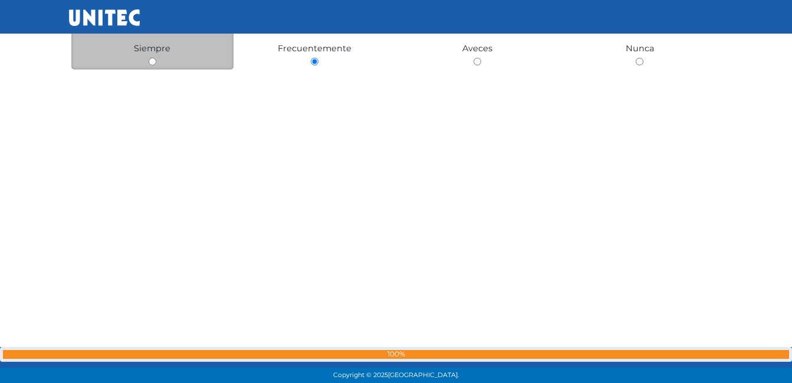
click at [155, 60] on input "radio" at bounding box center [153, 62] width 8 height 8
radio input "true"
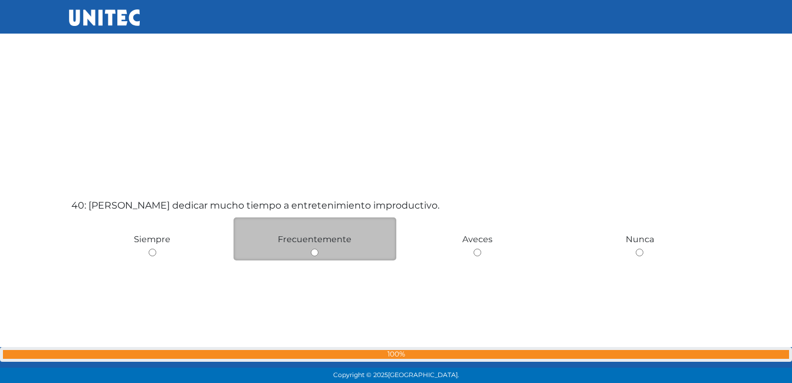
scroll to position [15010, 0]
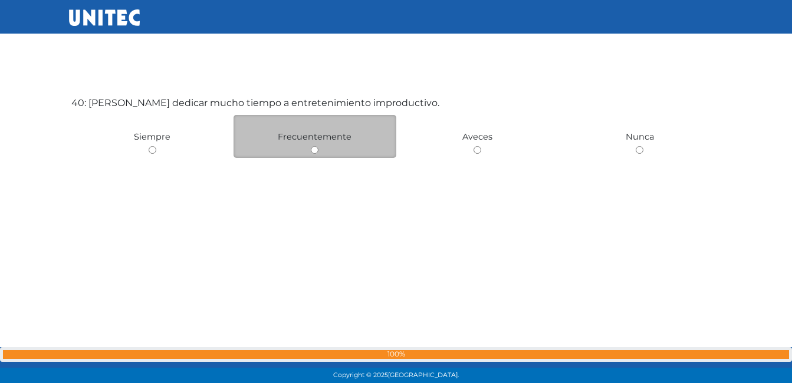
click at [317, 150] on input "radio" at bounding box center [315, 150] width 8 height 8
radio input "true"
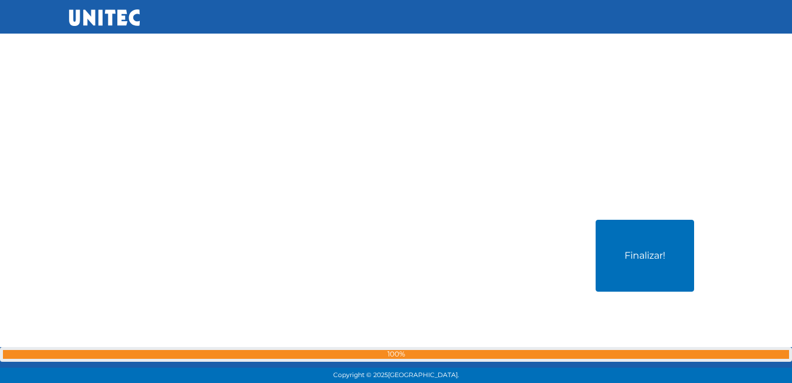
scroll to position [15394, 0]
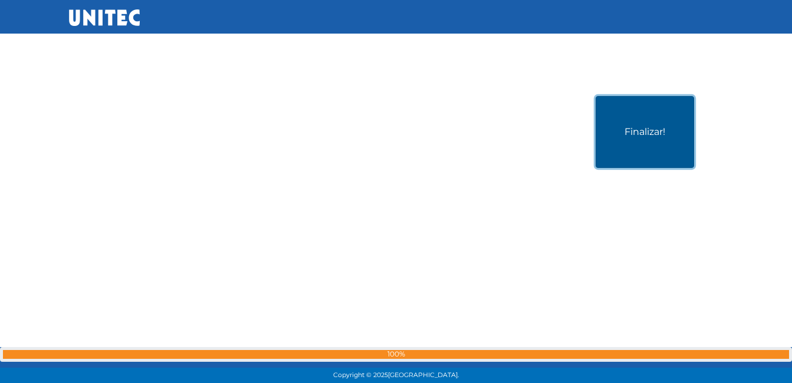
click at [624, 151] on button "Finalizar!" at bounding box center [645, 132] width 98 height 72
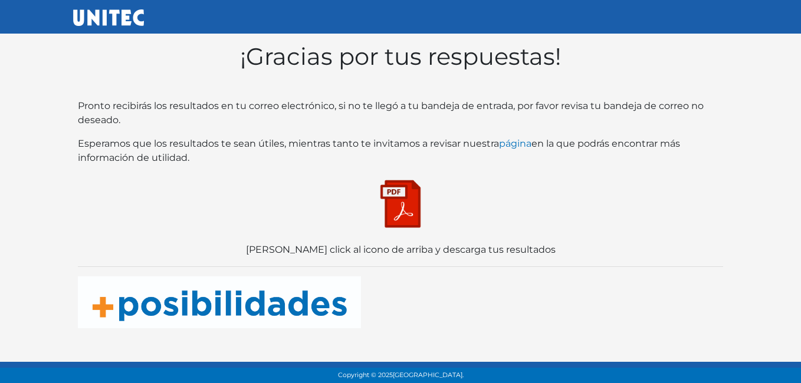
click at [403, 201] on img at bounding box center [400, 204] width 59 height 59
